Goal: Transaction & Acquisition: Book appointment/travel/reservation

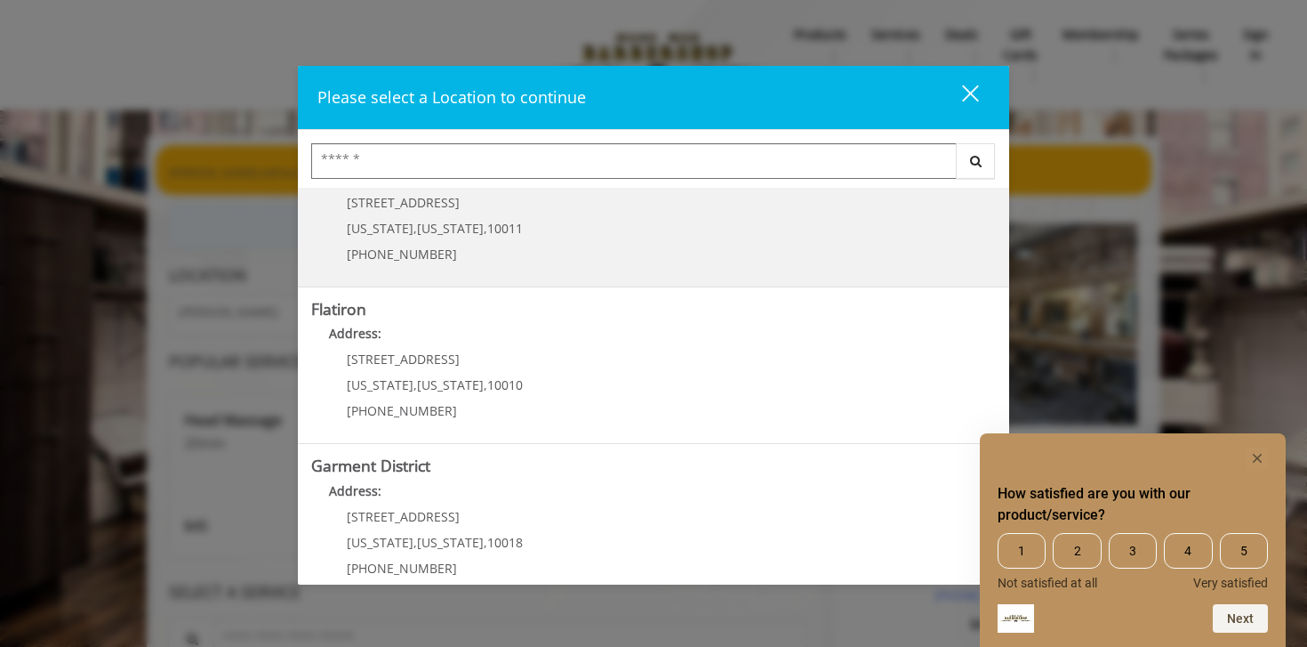
scroll to position [398, 0]
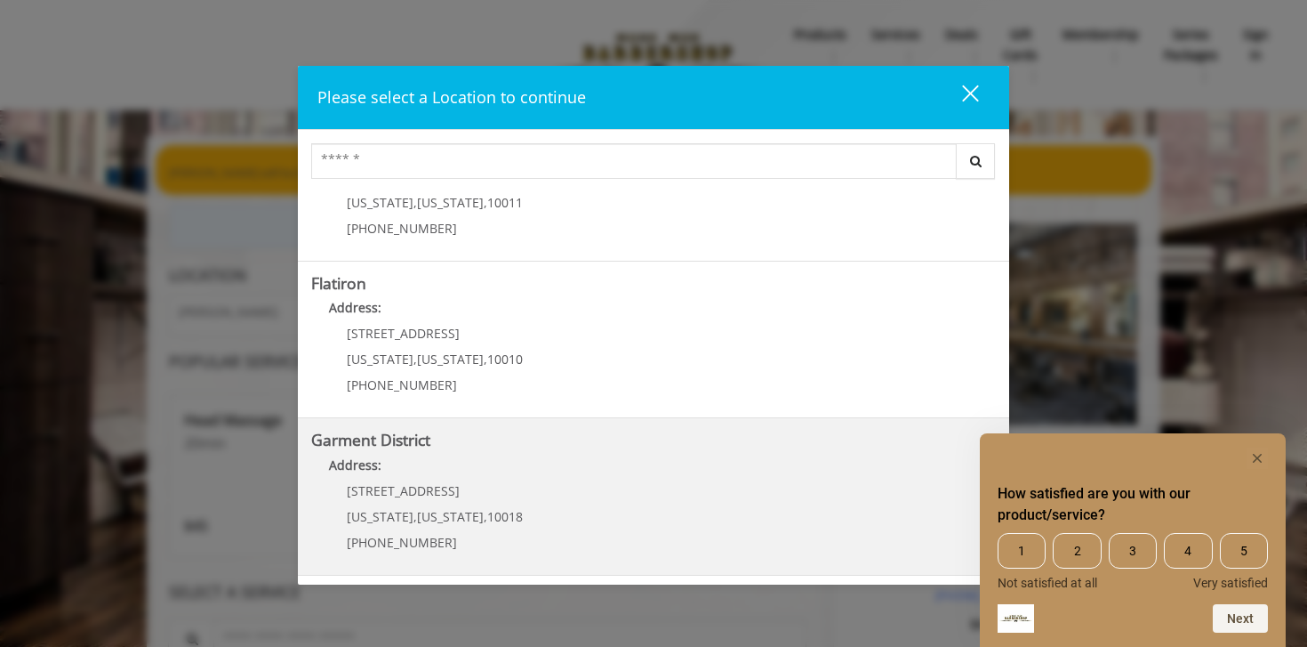
click at [414, 484] on span "1400 Broadway" at bounding box center [403, 490] width 113 height 17
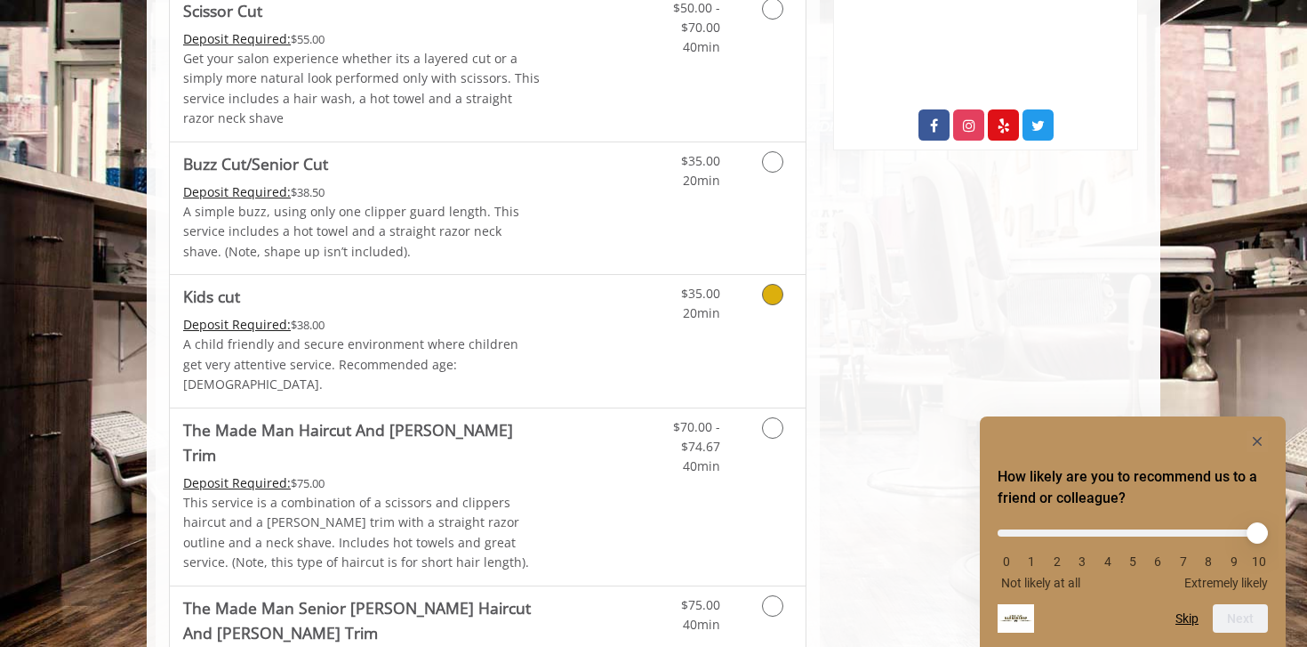
scroll to position [965, 0]
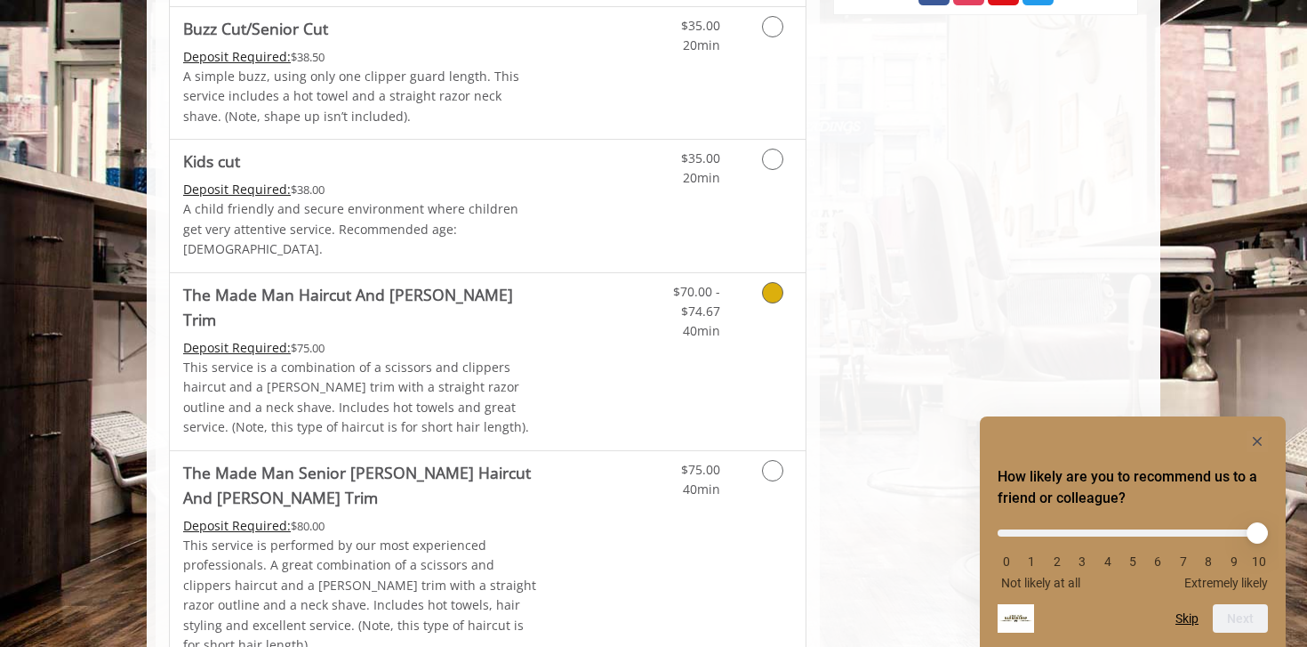
click at [428, 358] on p "This service is a combination of a scissors and clippers haircut and a [PERSON_…" at bounding box center [362, 398] width 358 height 80
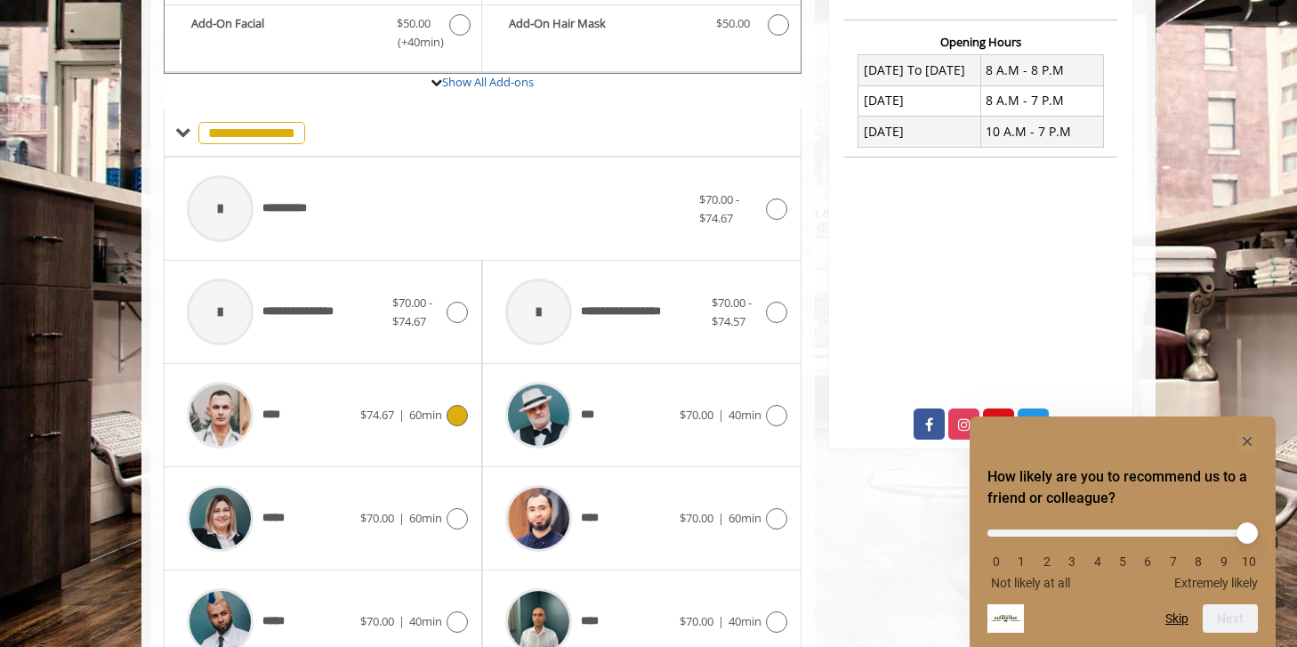
scroll to position [659, 0]
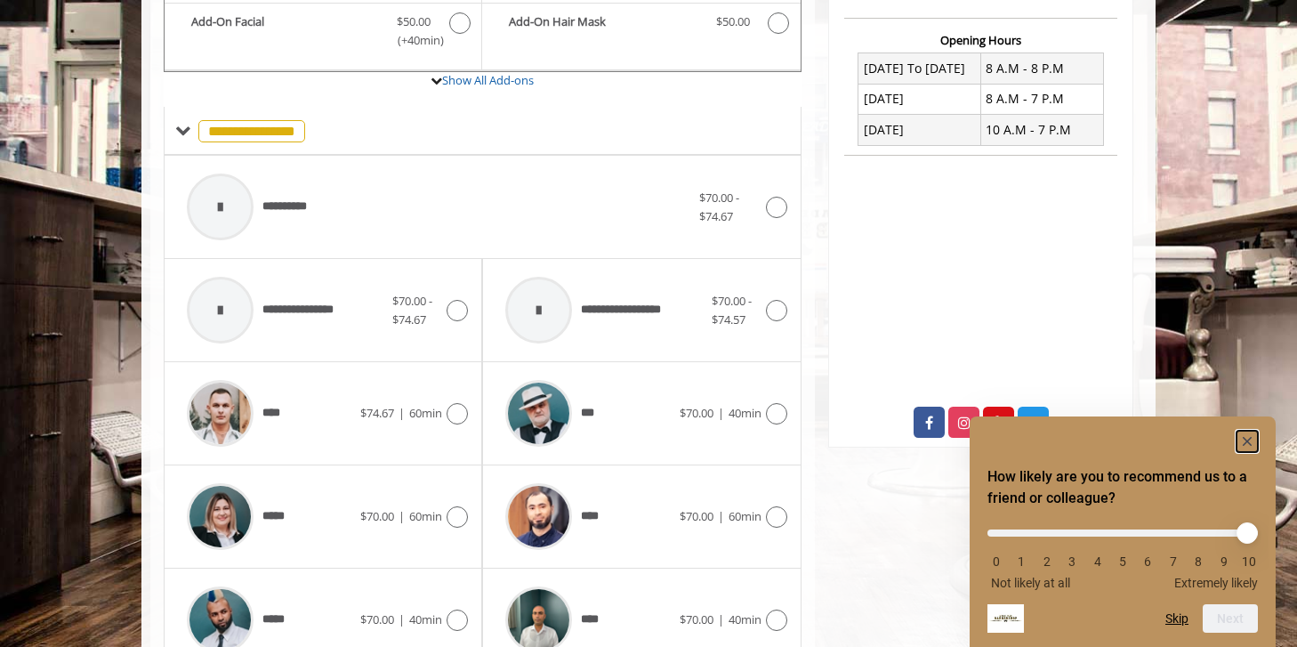
click at [1248, 444] on rect "Hide survey" at bounding box center [1246, 440] width 21 height 21
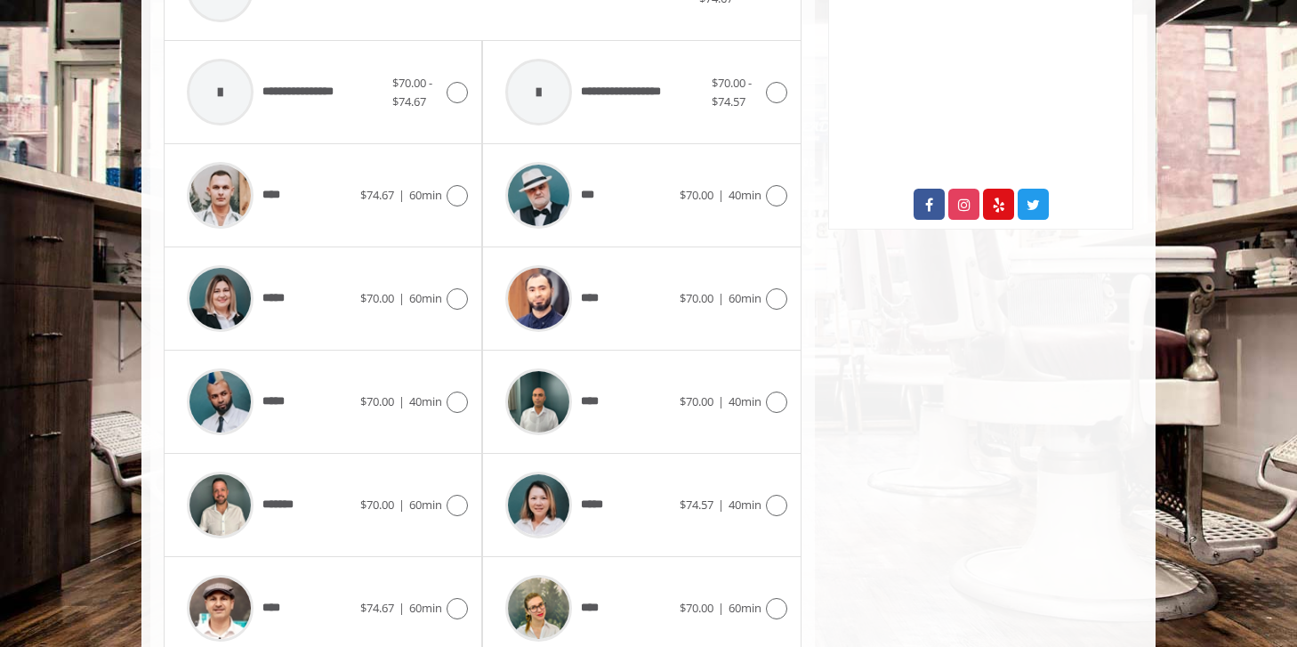
scroll to position [927, 0]
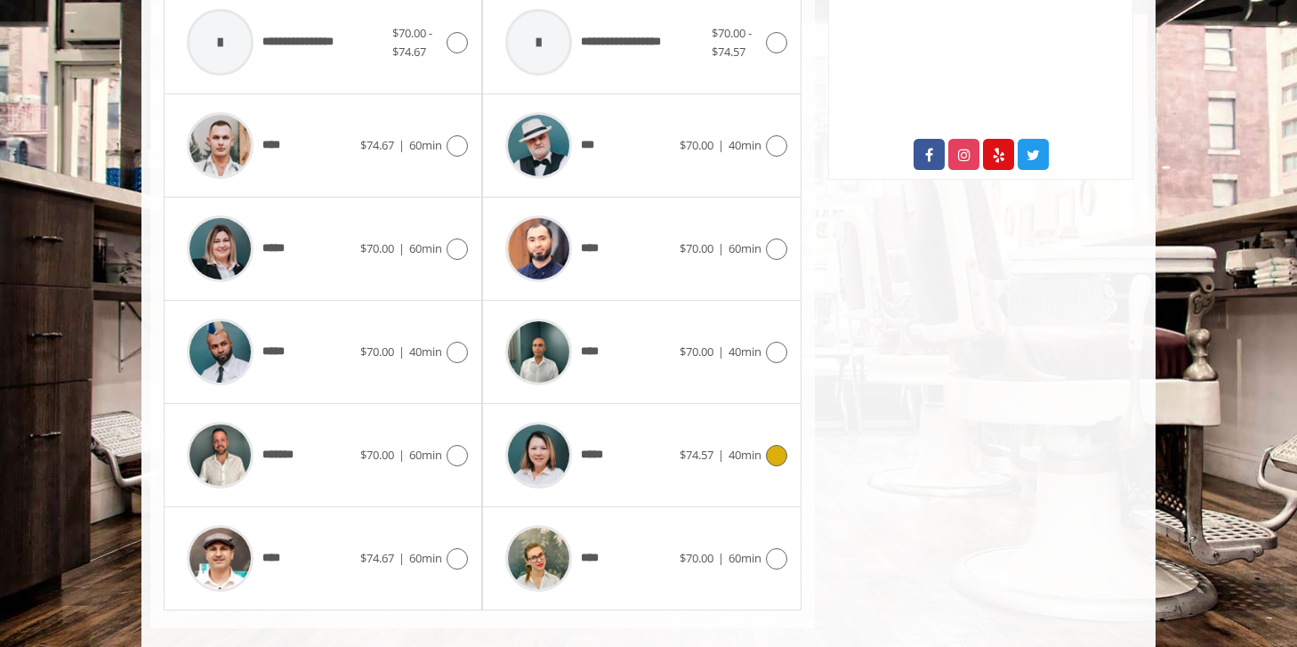
click at [743, 446] on span "40min" at bounding box center [744, 454] width 33 height 16
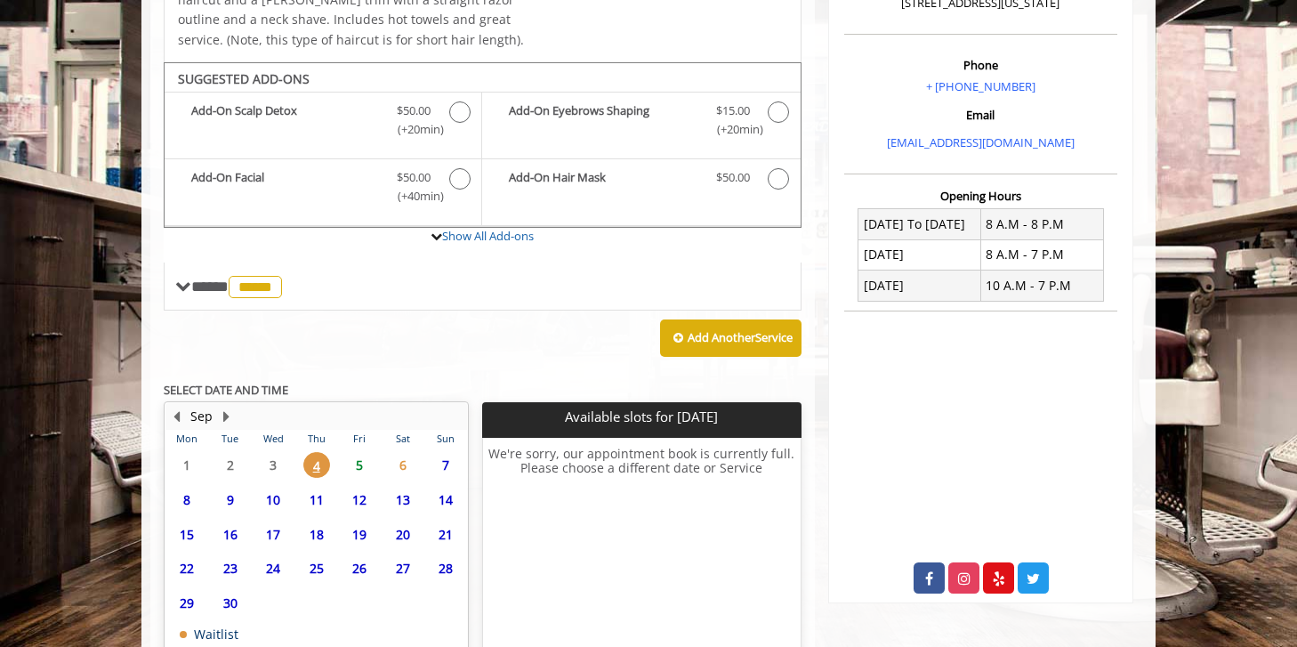
scroll to position [599, 0]
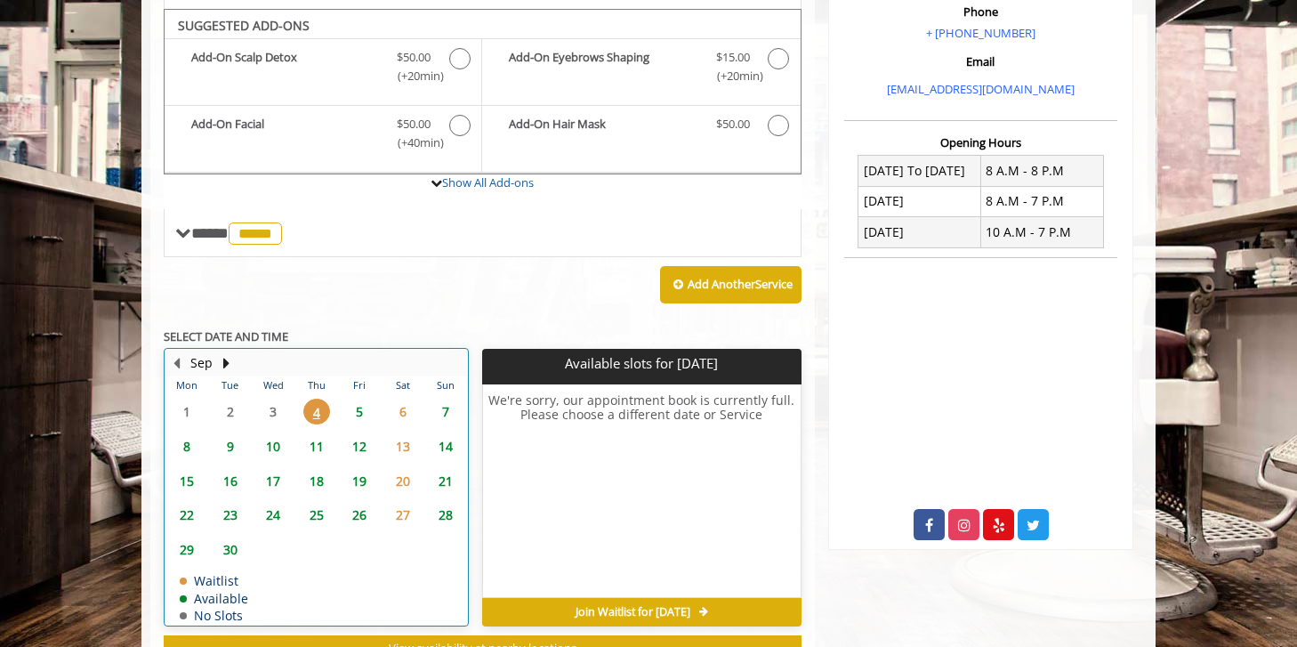
click at [359, 348] on div "Sep Mon Tue Wed Thu Fri Sat Sun 1 2 3 4 5 6 7 8 9 10 11 12 13 14 15 16 17 18 19…" at bounding box center [316, 487] width 305 height 278
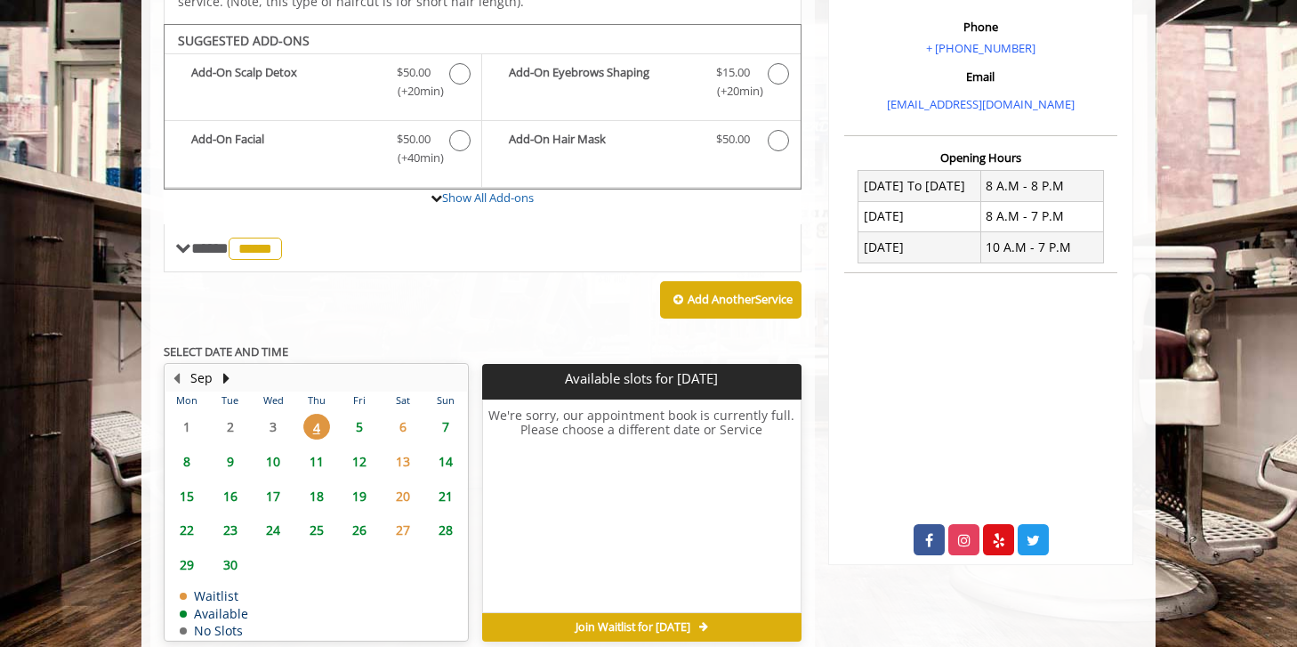
click at [358, 414] on span "5" at bounding box center [359, 427] width 27 height 26
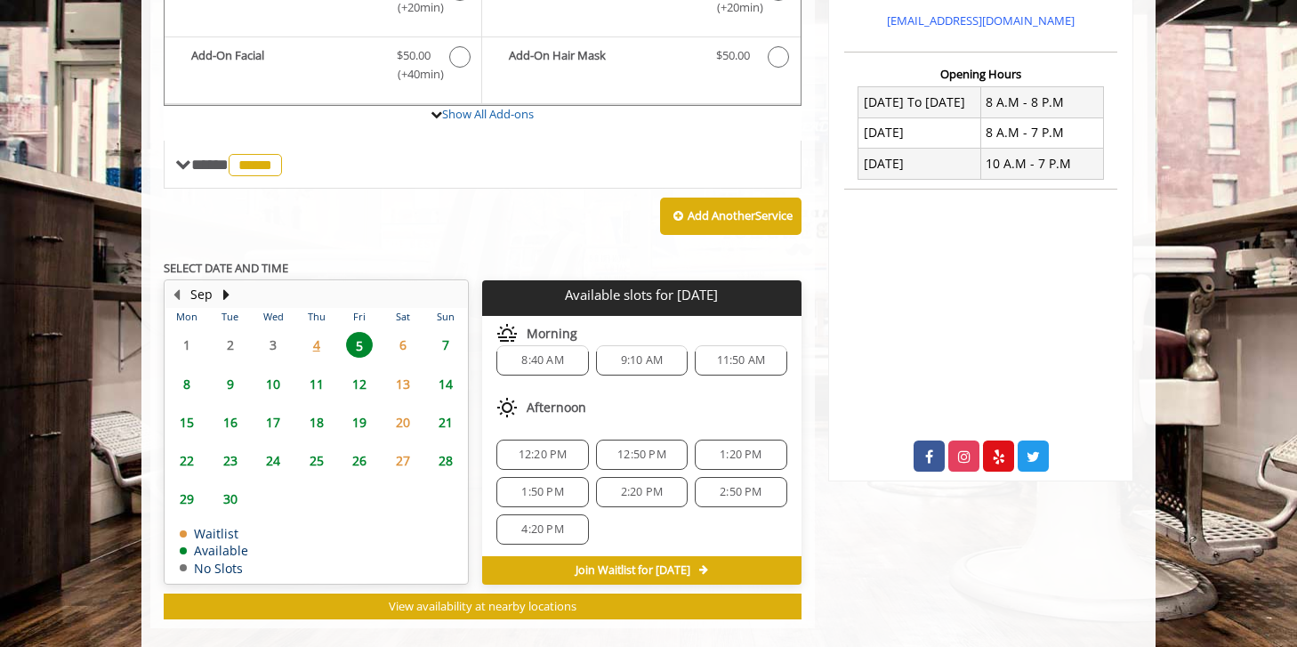
scroll to position [42, 0]
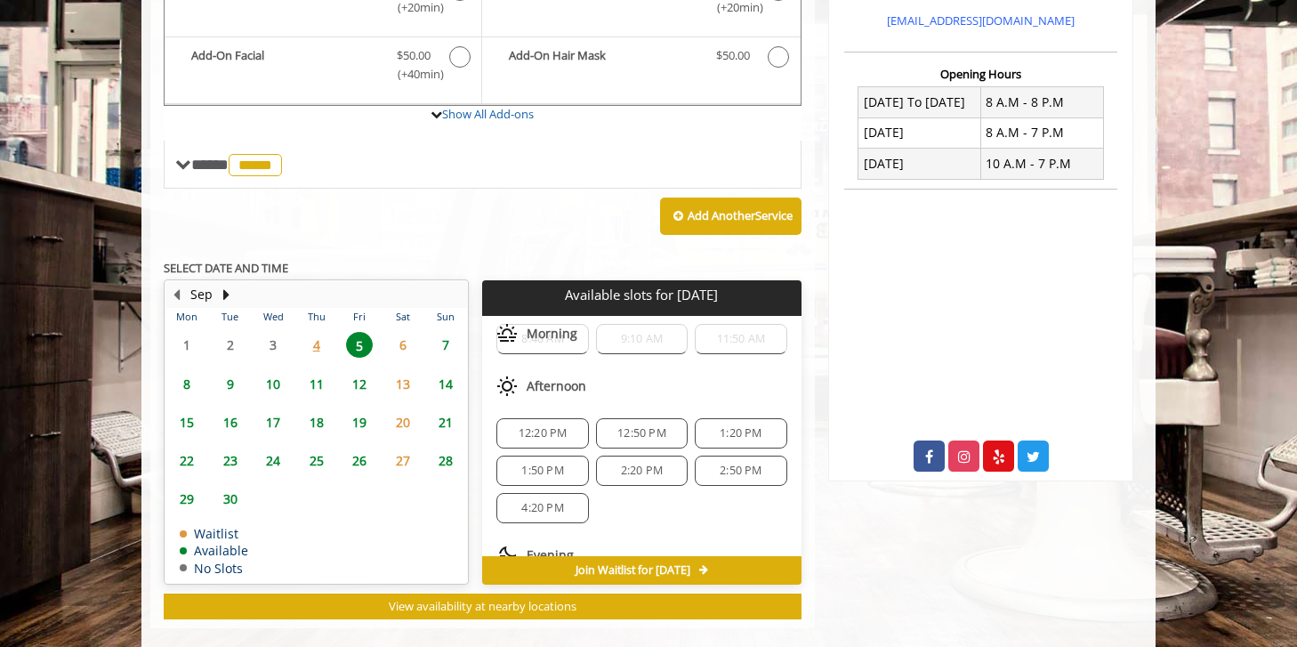
click at [548, 501] on span "4:20 PM" at bounding box center [542, 508] width 42 height 14
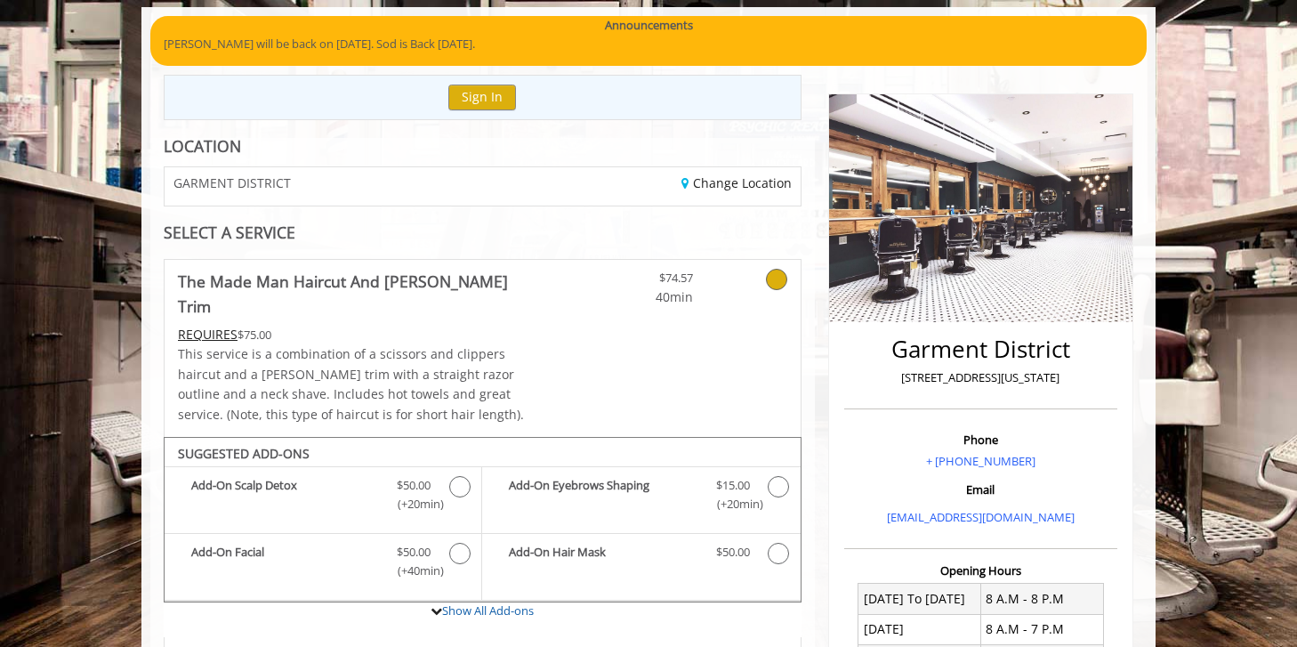
scroll to position [158, 0]
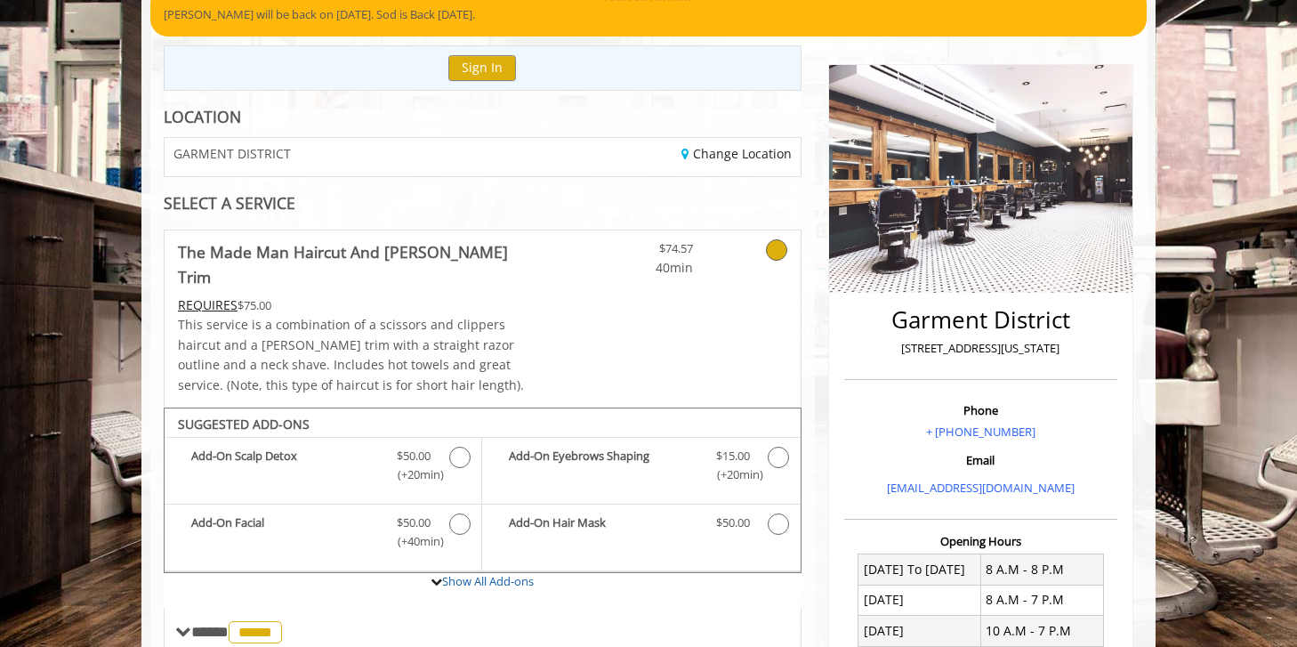
click at [781, 245] on icon at bounding box center [776, 249] width 21 height 21
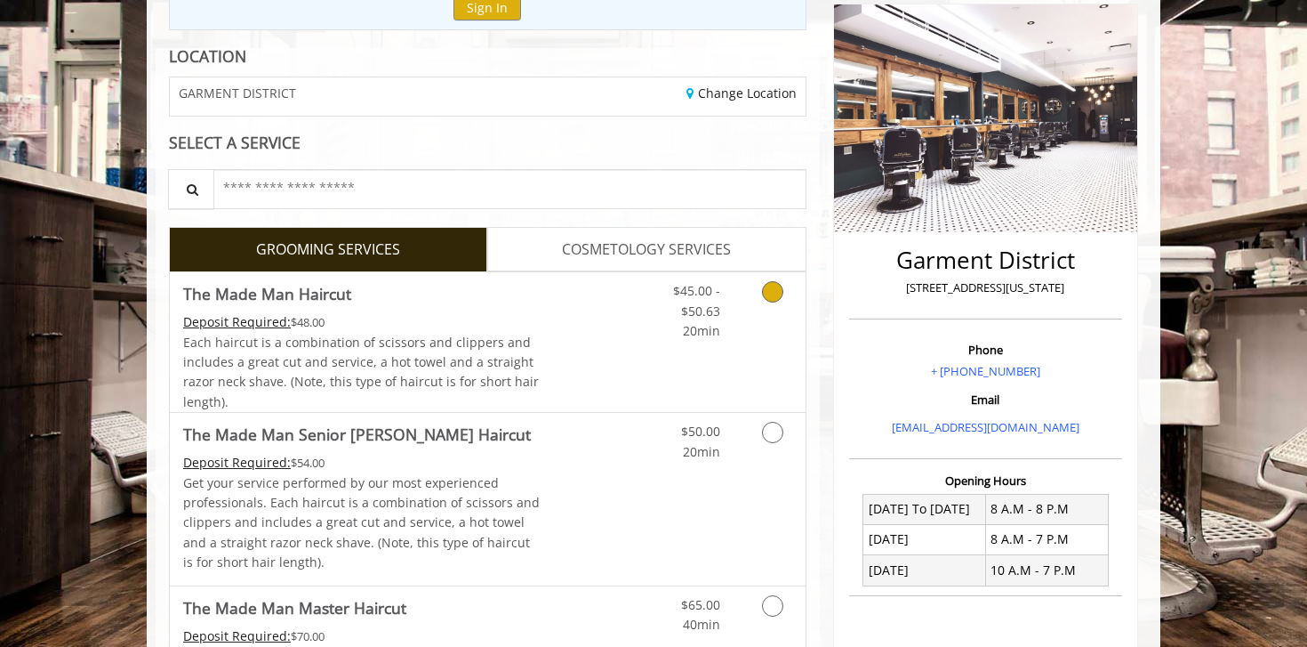
scroll to position [239, 0]
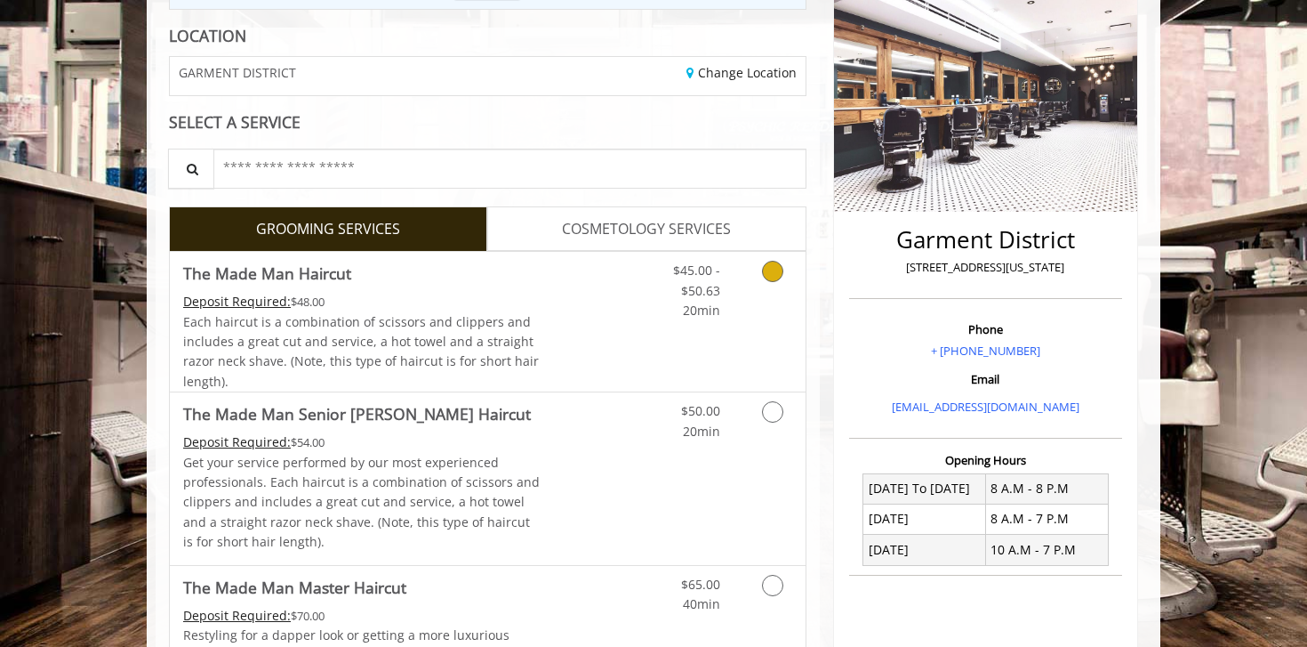
click at [773, 272] on icon "Grooming services" at bounding box center [772, 271] width 21 height 21
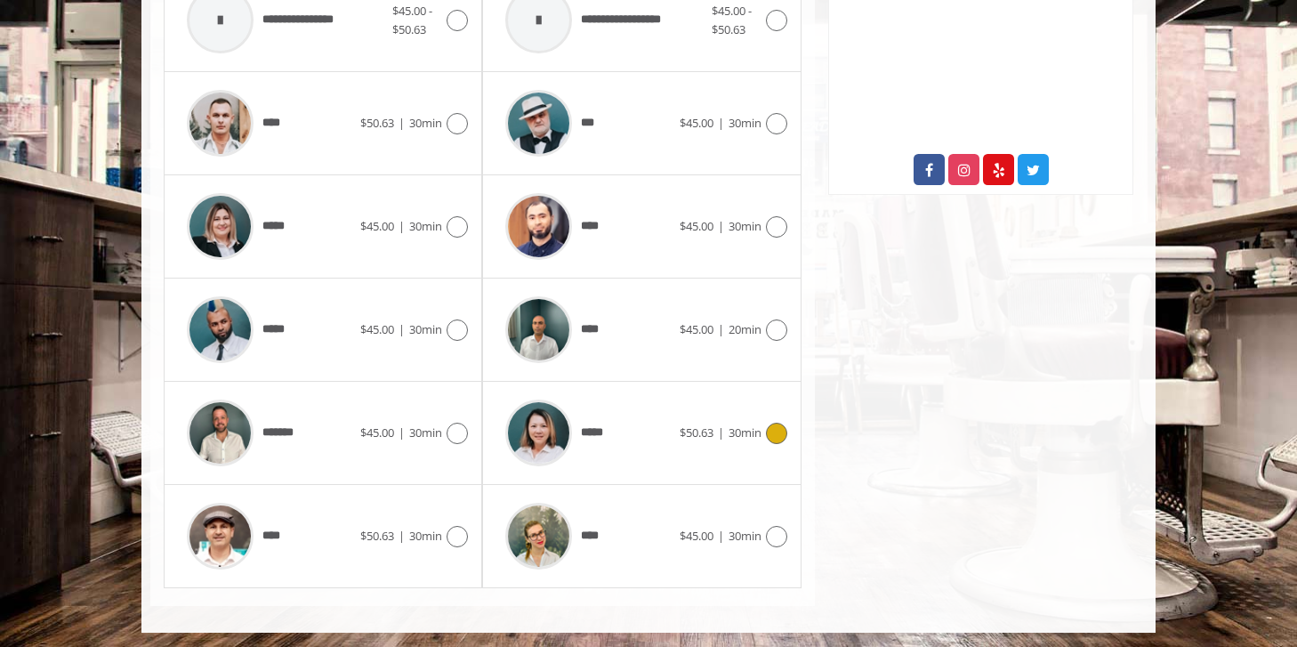
scroll to position [914, 0]
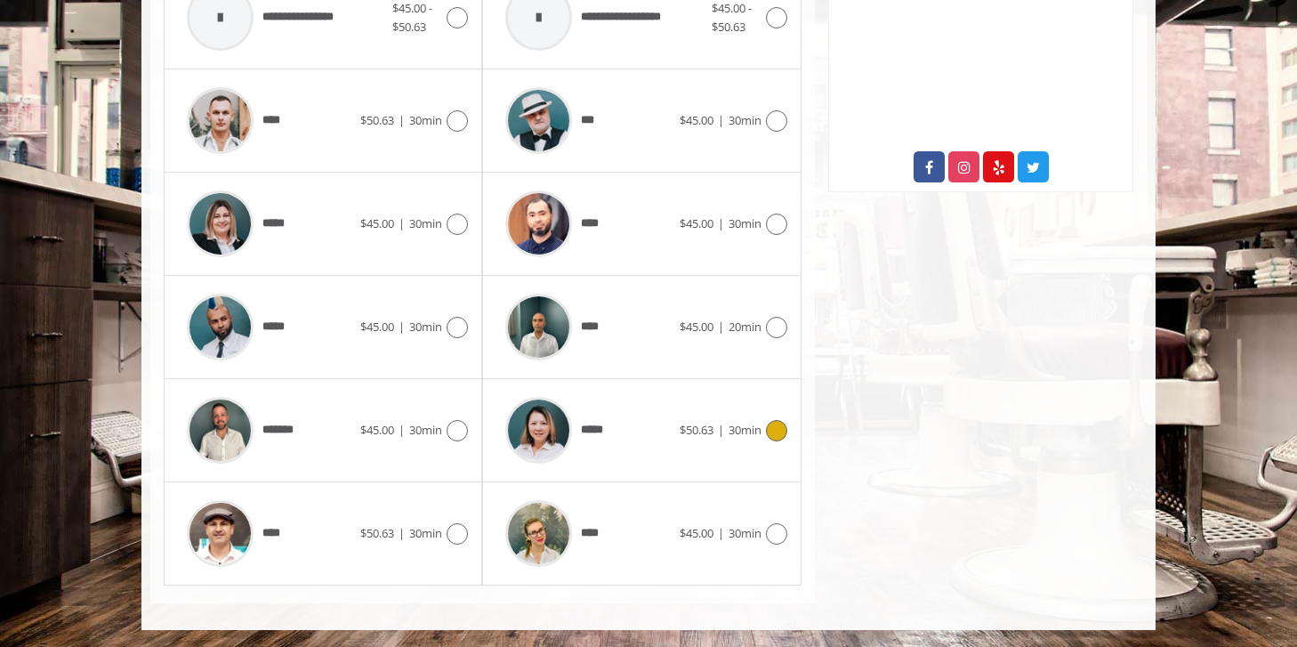
click at [770, 431] on icon at bounding box center [776, 430] width 21 height 21
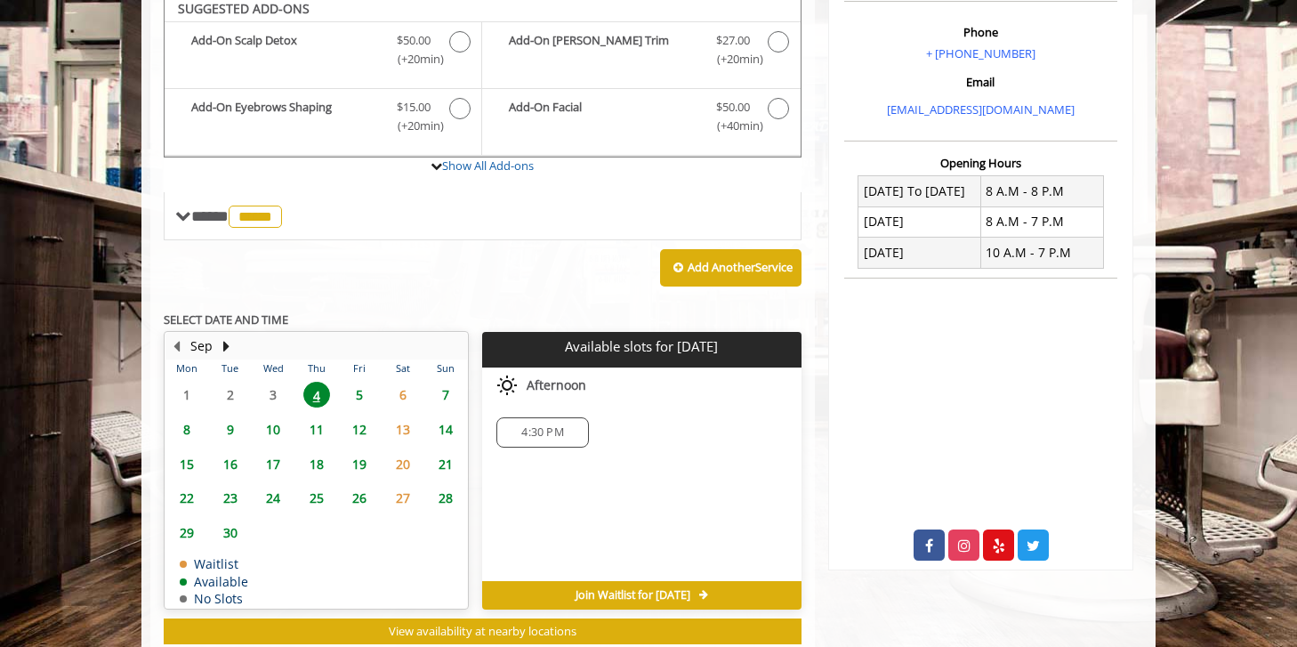
scroll to position [529, 0]
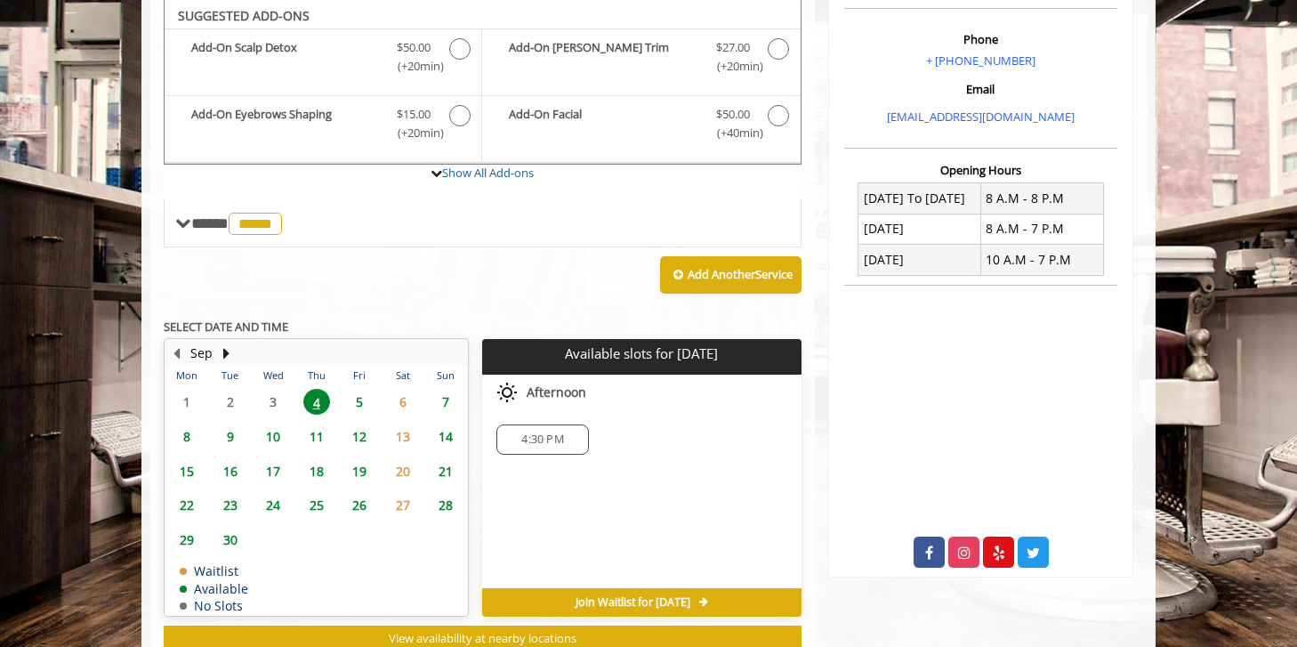
click at [361, 399] on span "5" at bounding box center [359, 402] width 27 height 26
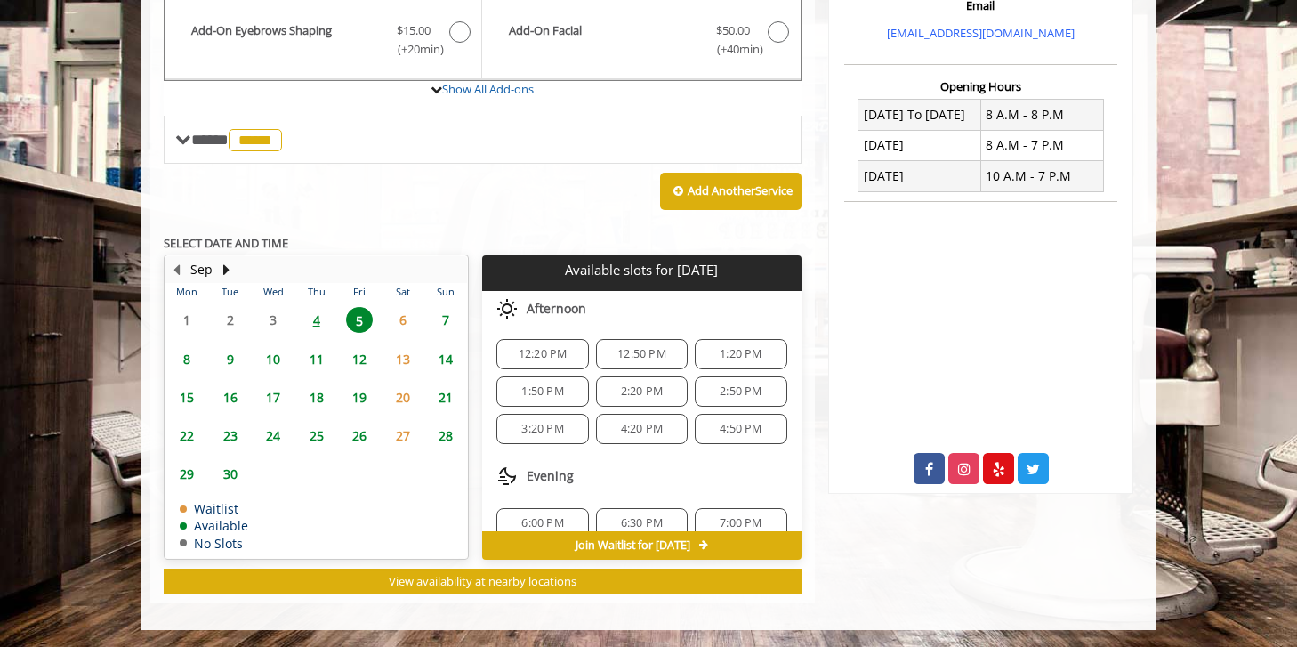
scroll to position [111, 0]
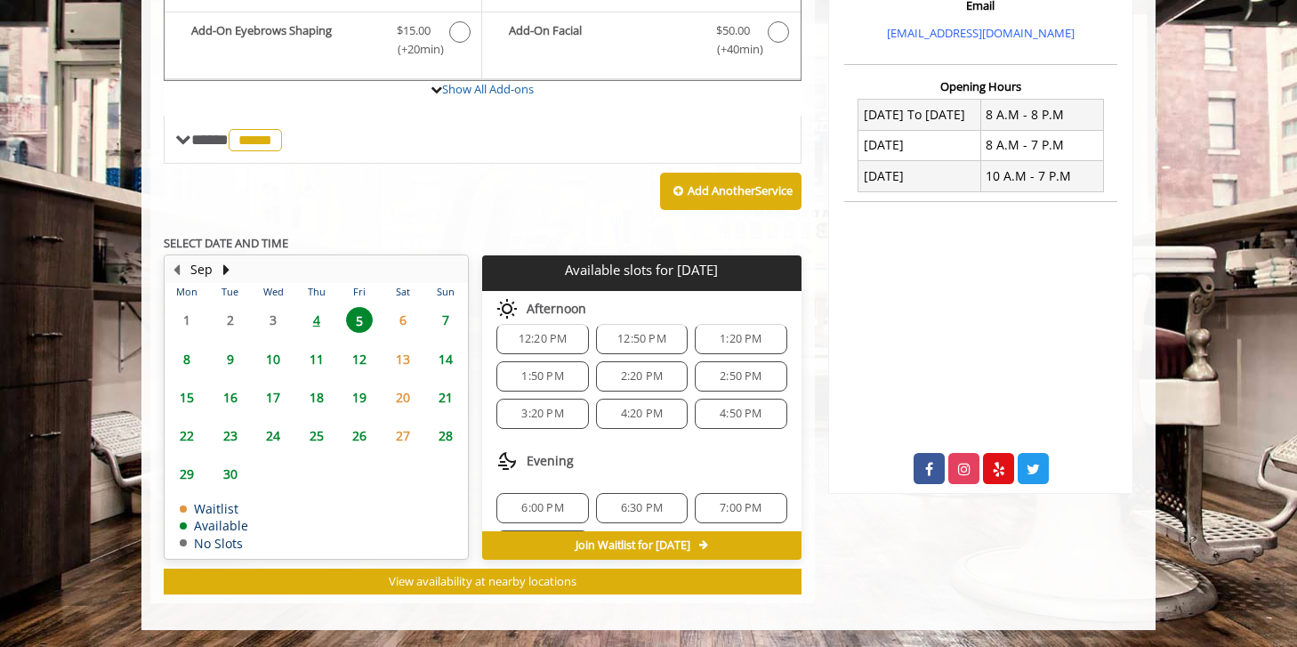
click at [636, 415] on span "4:20 PM" at bounding box center [642, 413] width 42 height 14
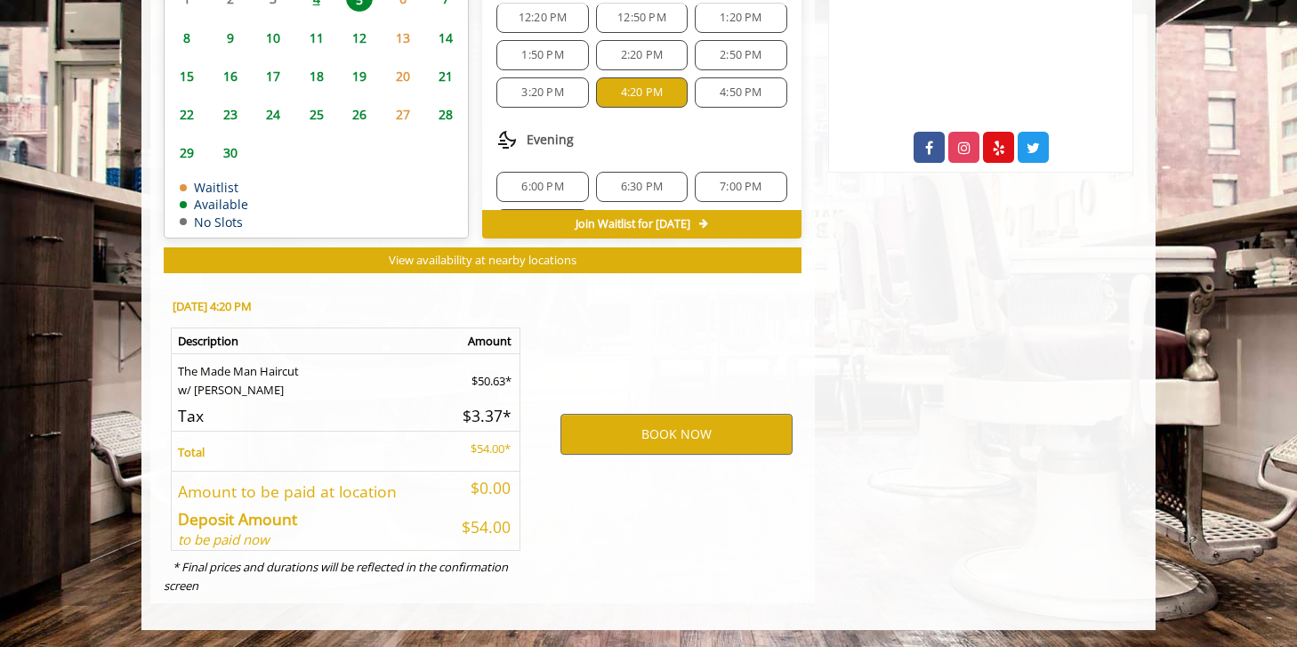
scroll to position [934, 0]
click at [674, 428] on button "BOOK NOW" at bounding box center [676, 434] width 232 height 41
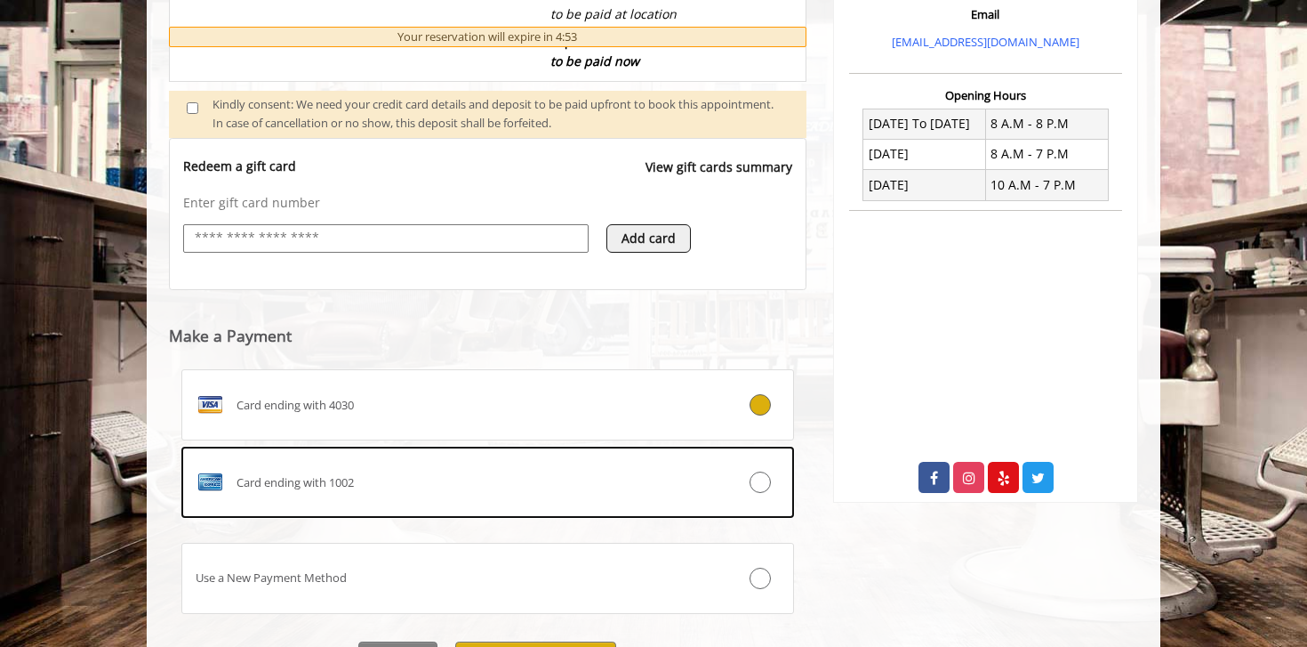
scroll to position [607, 0]
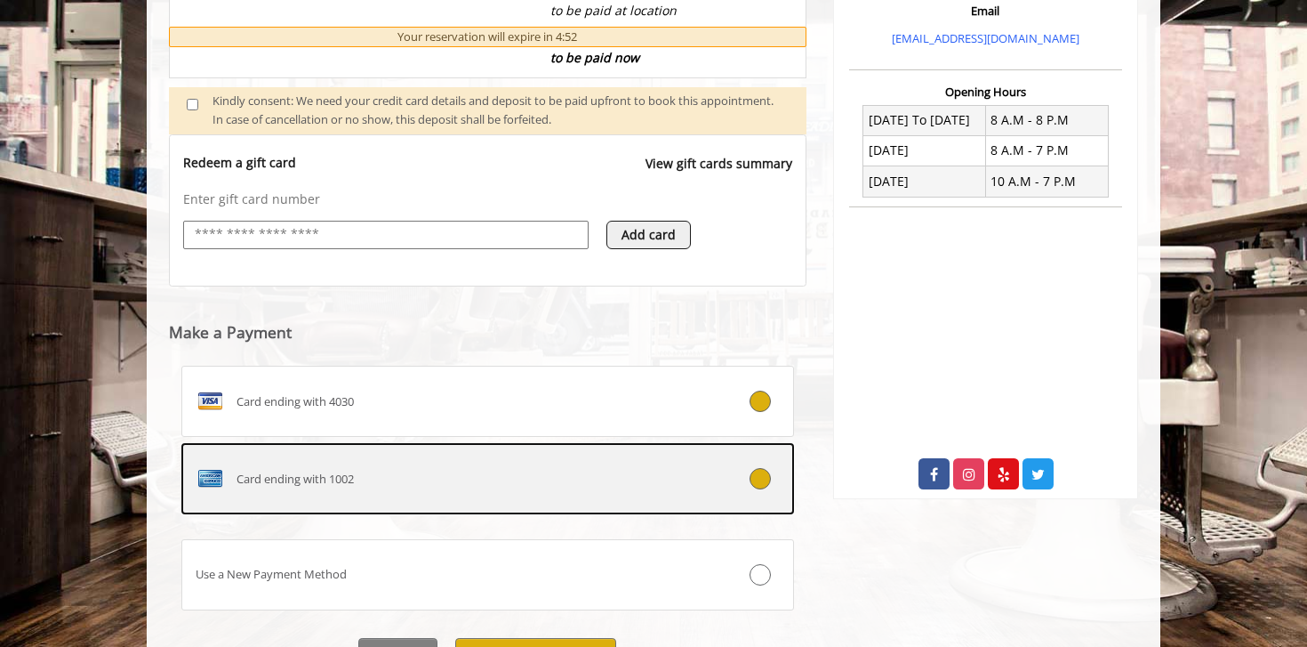
click at [746, 485] on div at bounding box center [741, 478] width 101 height 21
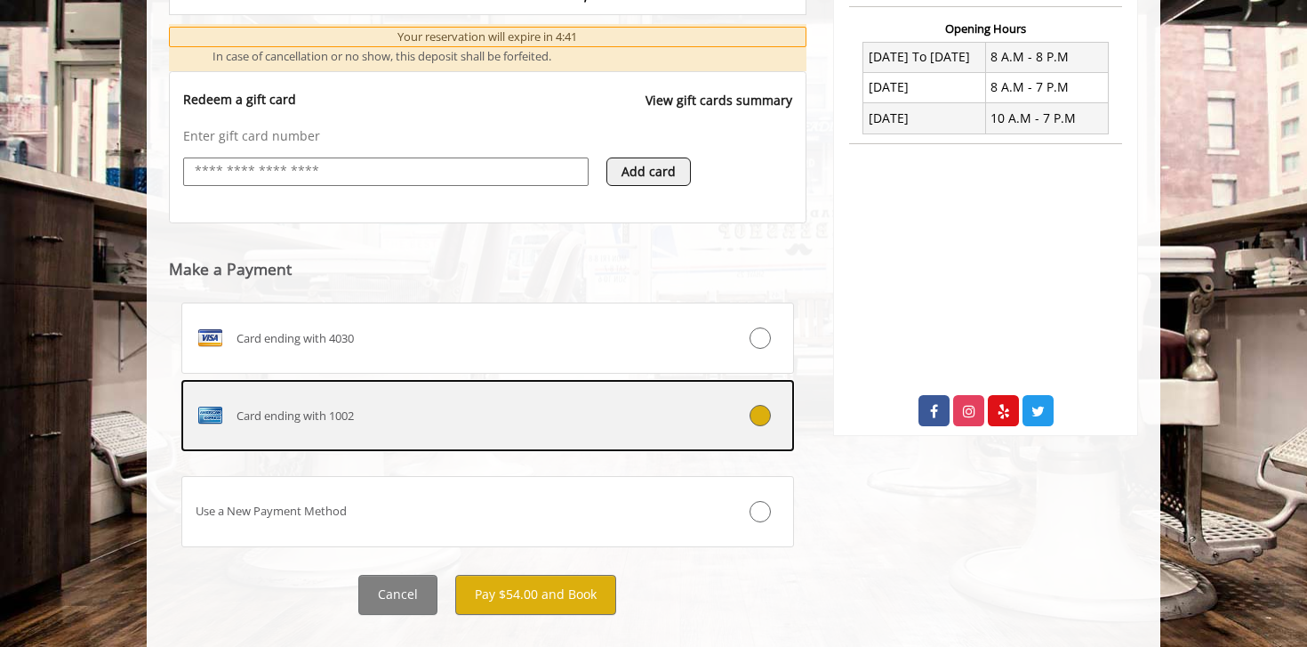
scroll to position [701, 0]
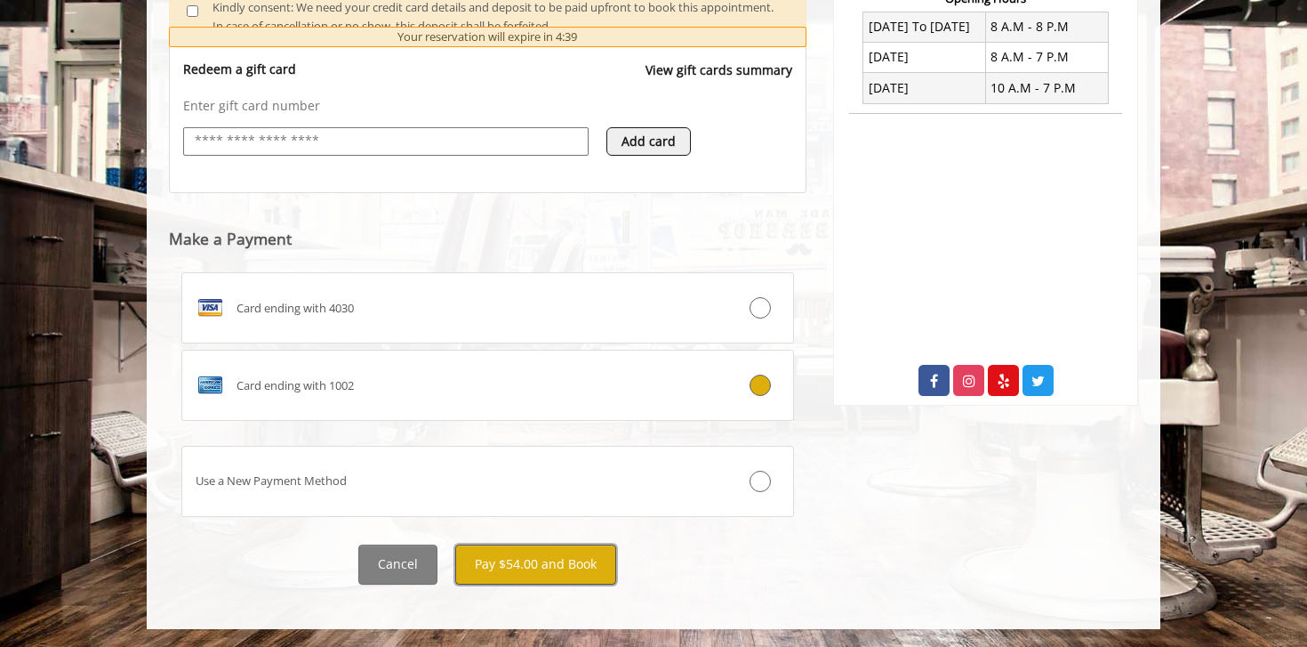
click at [567, 569] on button "Pay $54.00 and Book" at bounding box center [535, 564] width 161 height 40
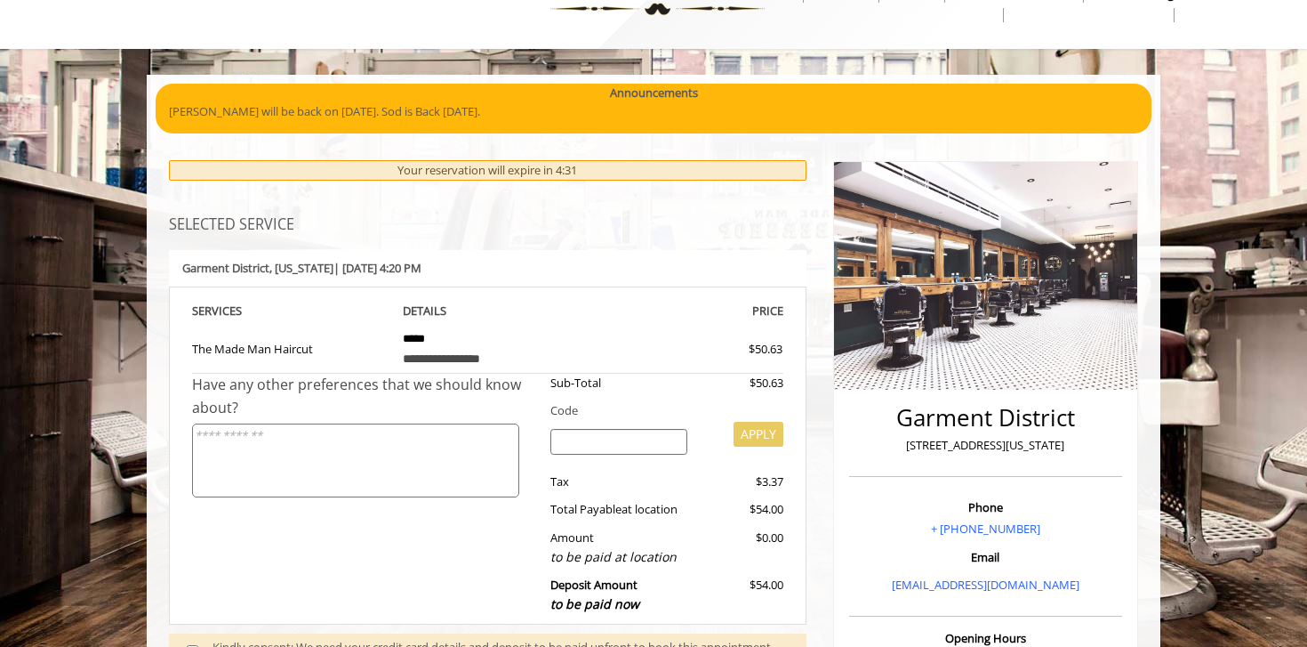
scroll to position [0, 0]
